Goal: Transaction & Acquisition: Book appointment/travel/reservation

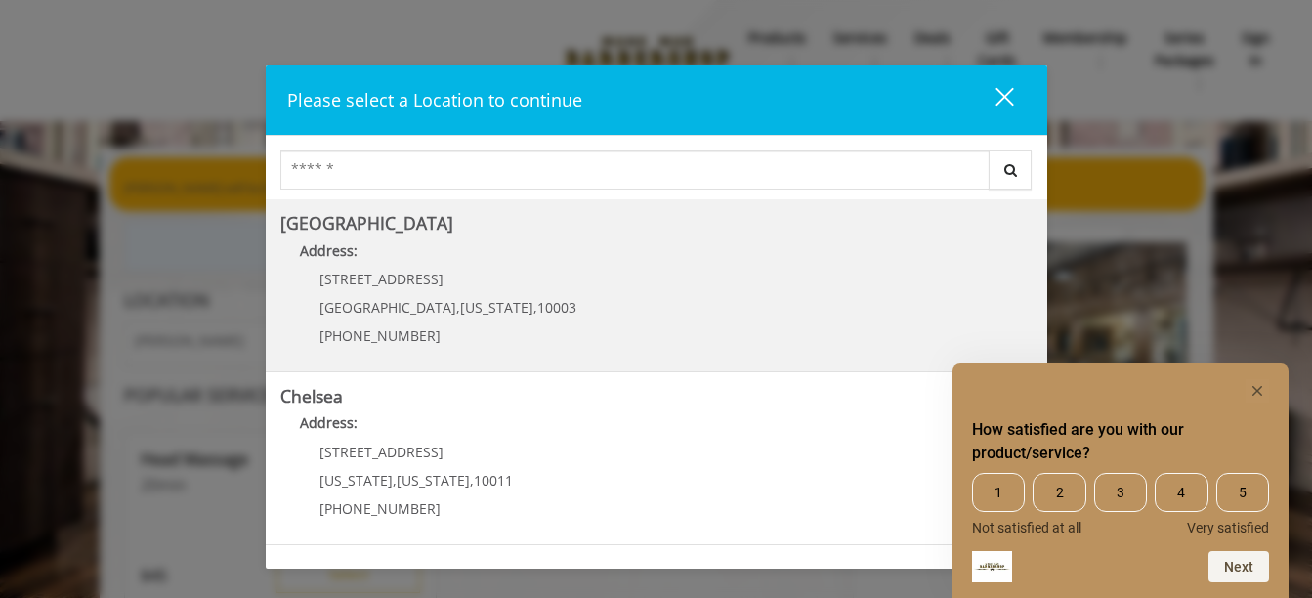
click at [371, 232] on b "[GEOGRAPHIC_DATA]" at bounding box center [366, 222] width 173 height 23
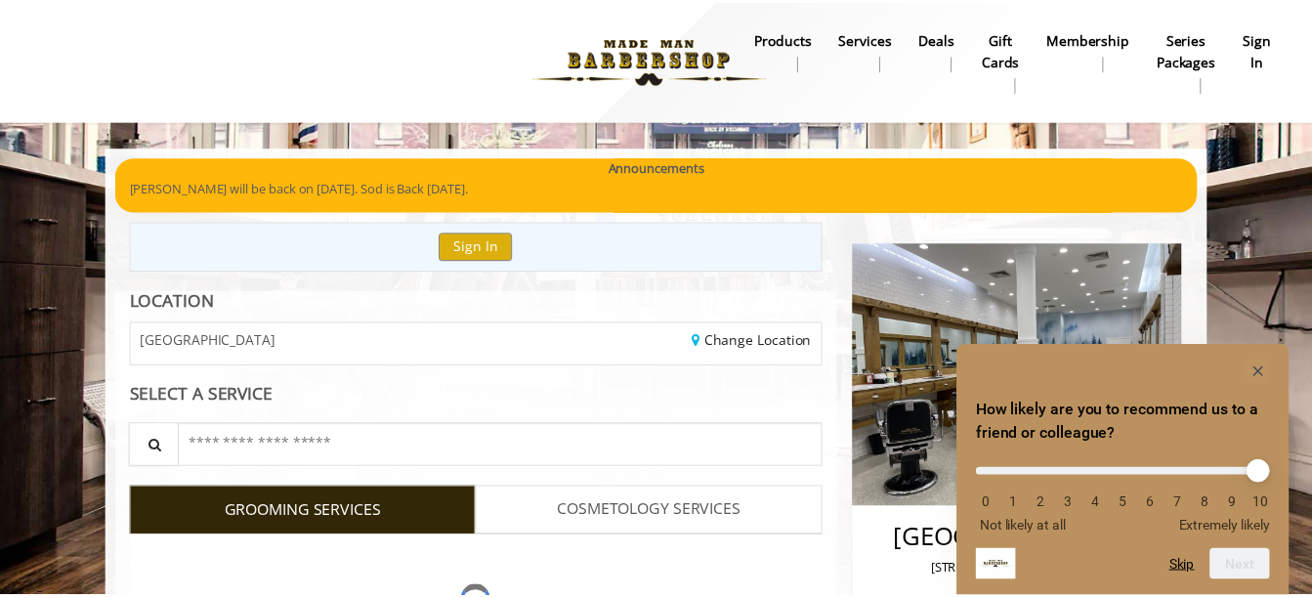
scroll to position [13, 0]
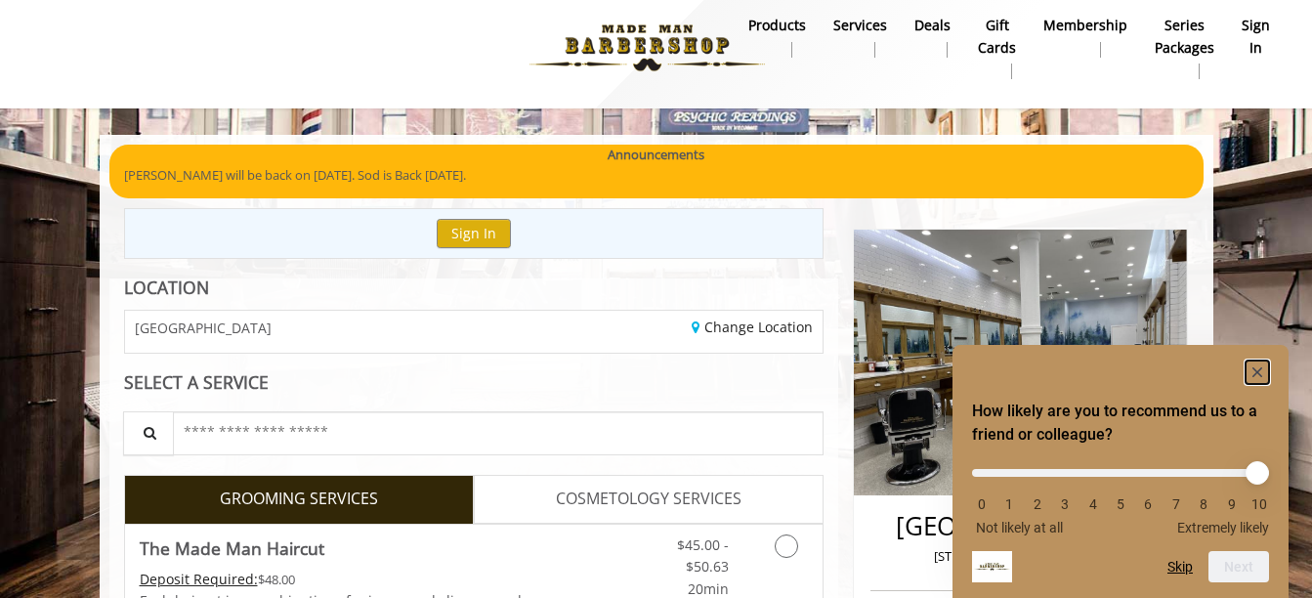
click at [1263, 364] on rect "Hide survey" at bounding box center [1257, 372] width 23 height 23
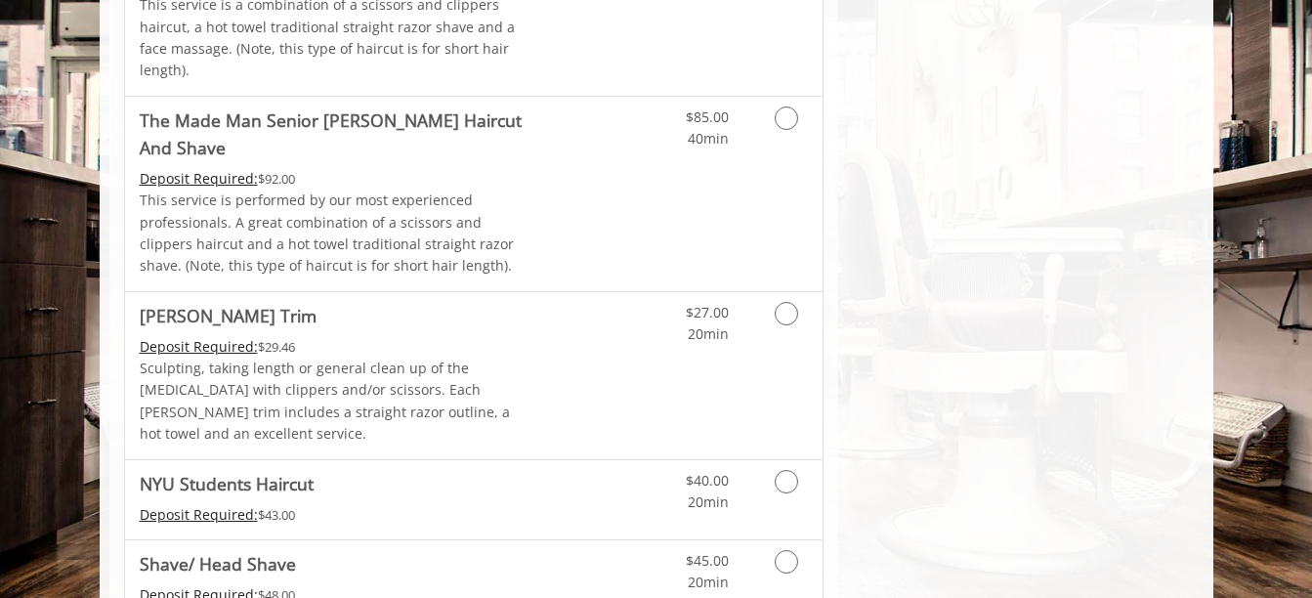
scroll to position [2004, 0]
click at [811, 458] on div "Grooming services" at bounding box center [783, 485] width 79 height 54
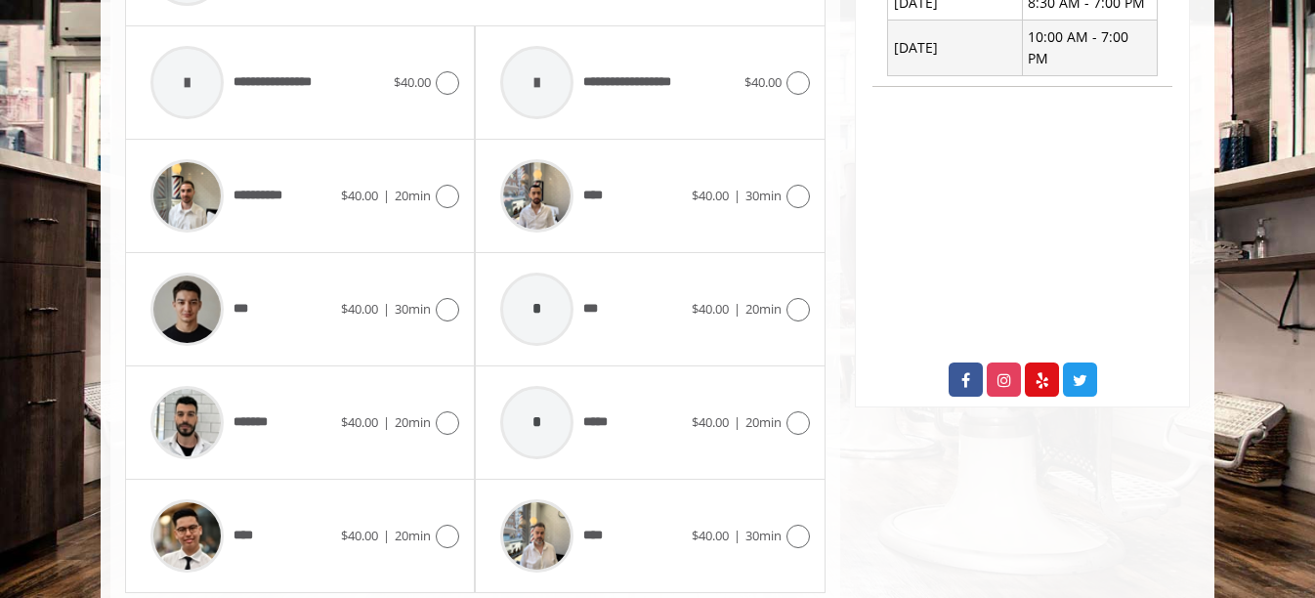
scroll to position [864, 0]
click at [382, 218] on div "**********" at bounding box center [300, 196] width 319 height 93
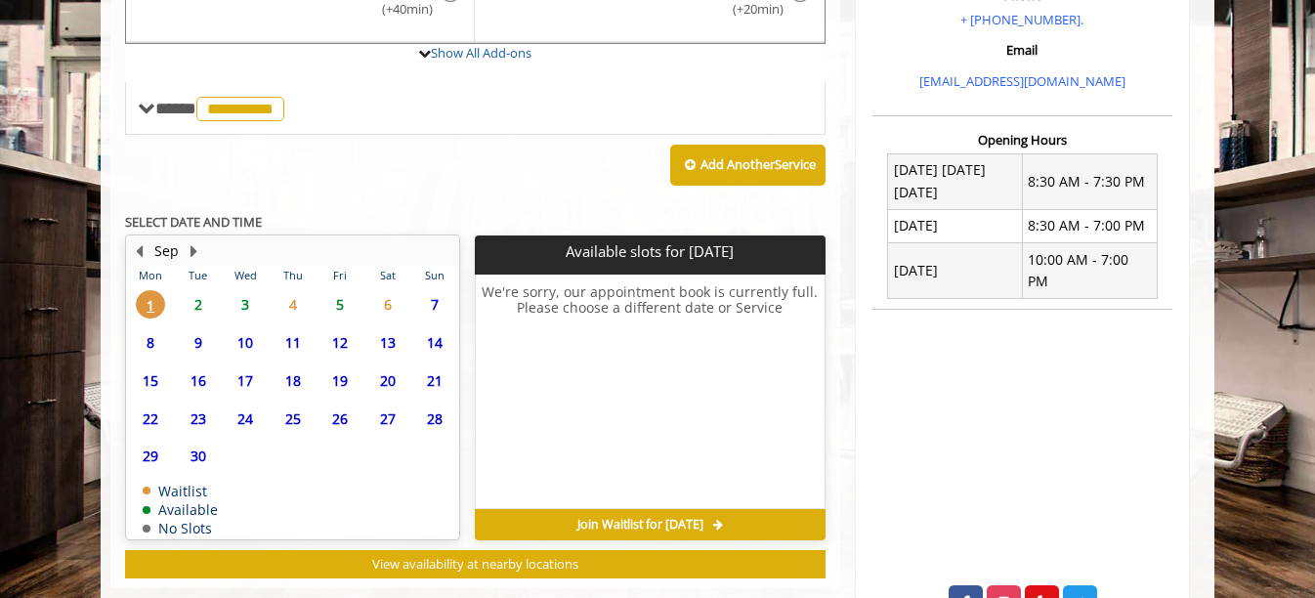
scroll to position [641, 0]
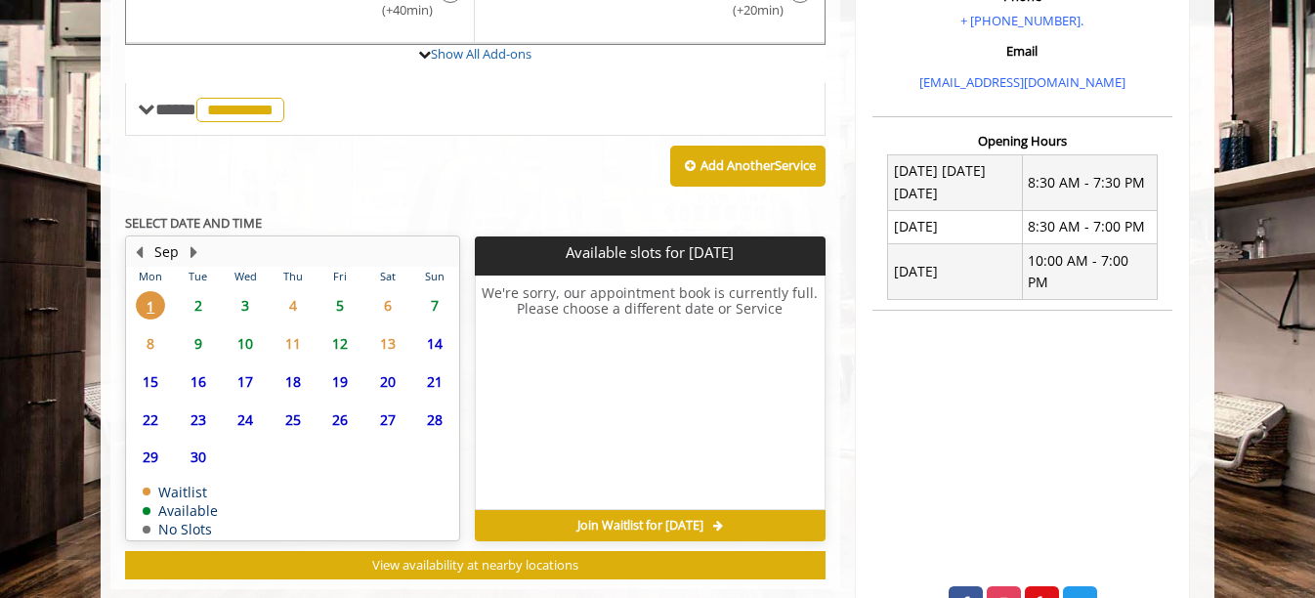
click at [204, 305] on span "2" at bounding box center [198, 305] width 29 height 28
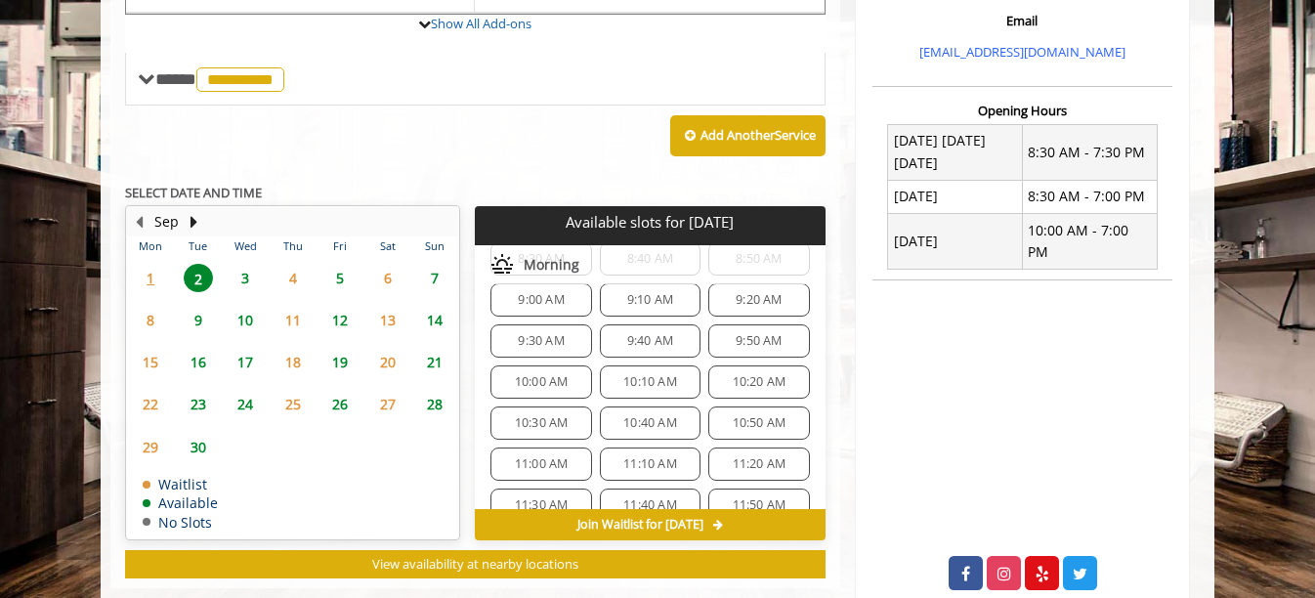
scroll to position [710, 0]
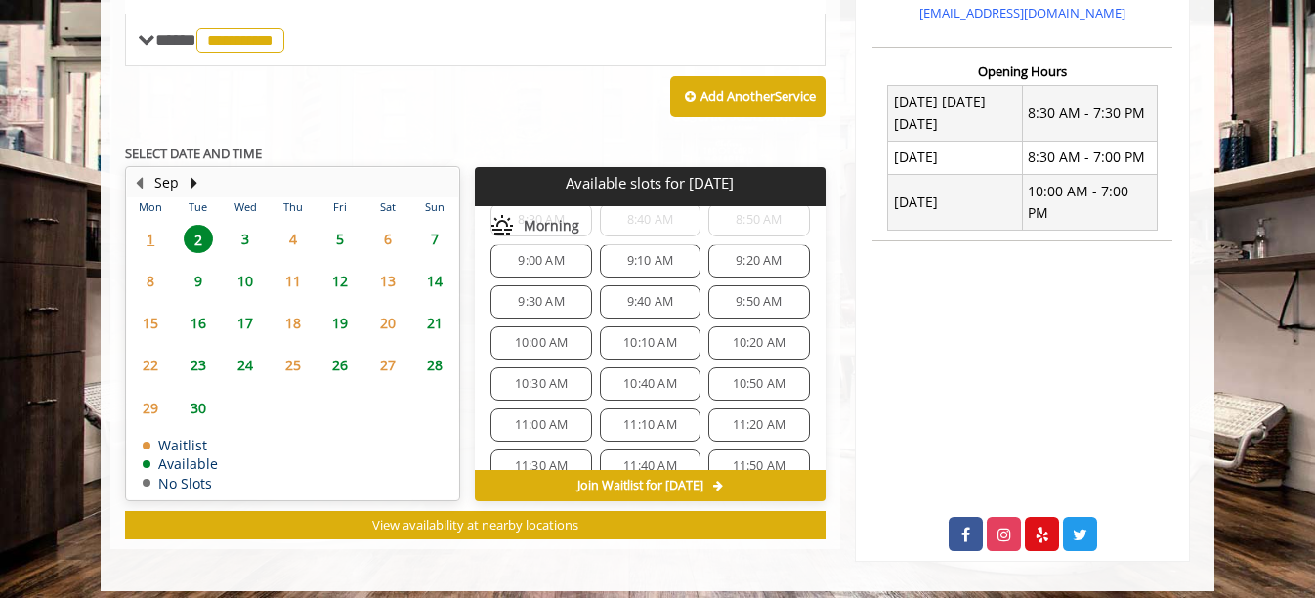
click at [546, 381] on span "10:30 AM" at bounding box center [542, 384] width 54 height 16
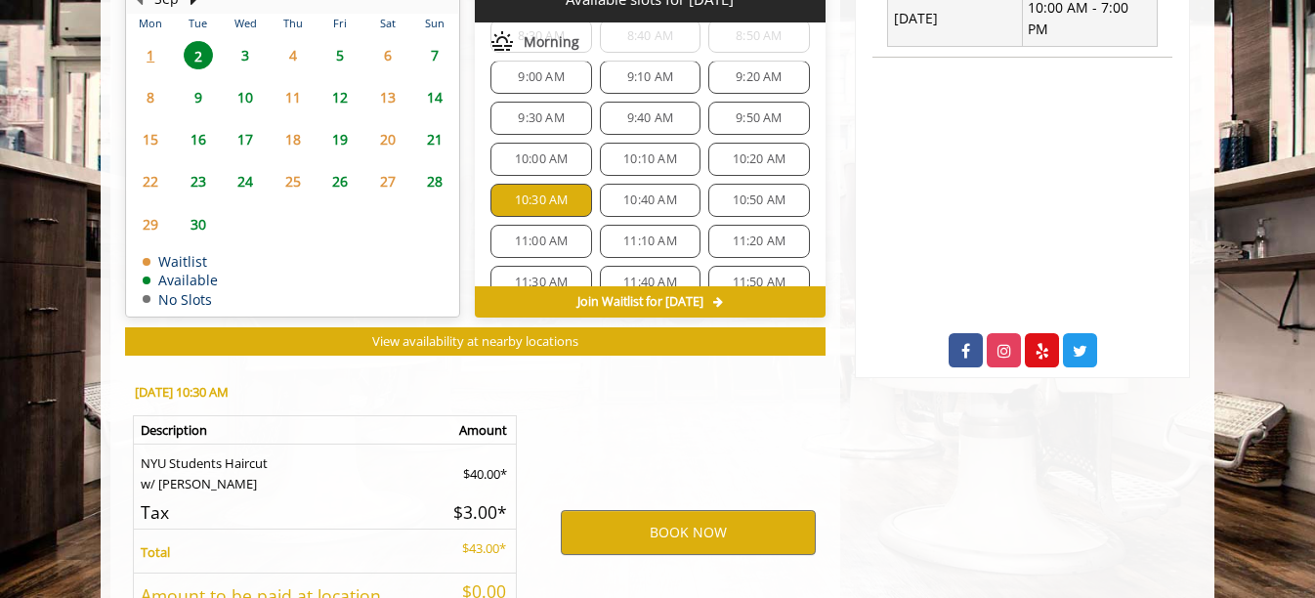
scroll to position [1064, 0]
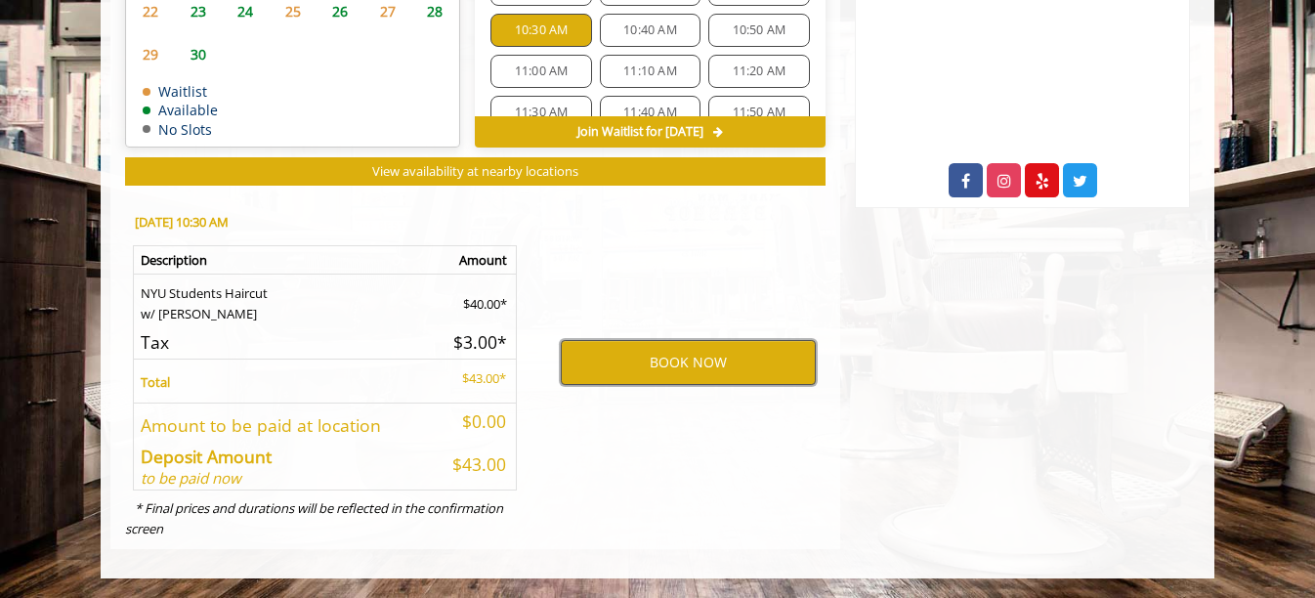
click at [699, 375] on button "BOOK NOW" at bounding box center [688, 362] width 255 height 45
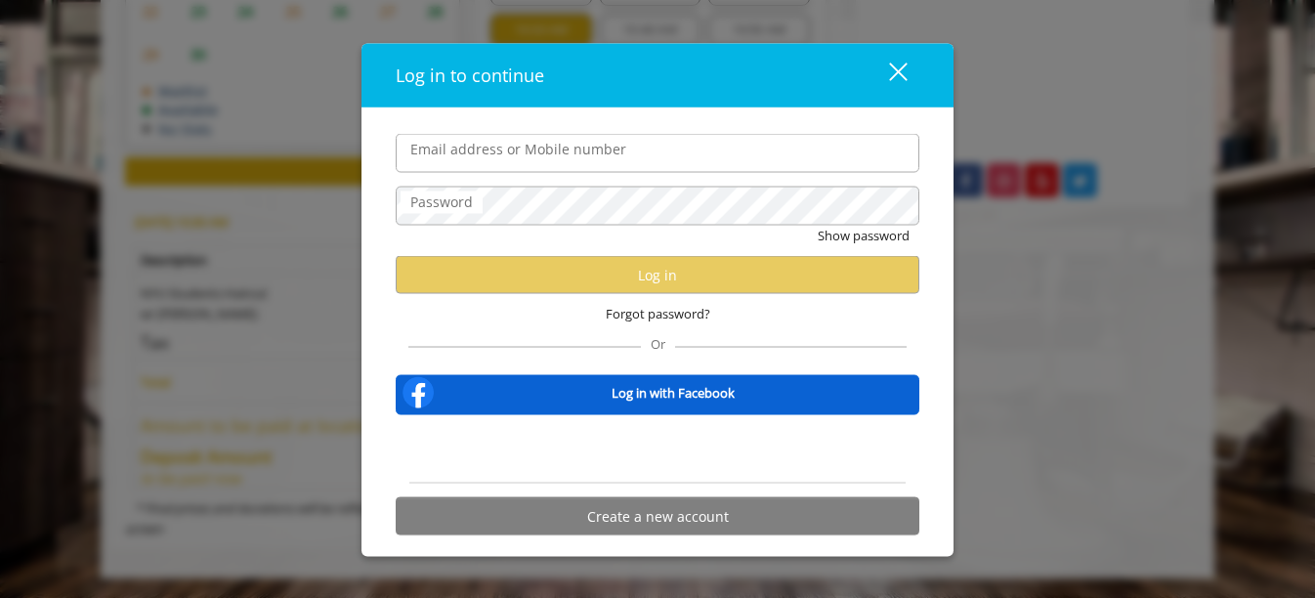
click at [698, 160] on input "Email address or Mobile number" at bounding box center [658, 153] width 524 height 39
type input "**********"
click at [893, 64] on div "close" at bounding box center [886, 75] width 39 height 29
